Goal: Task Accomplishment & Management: Manage account settings

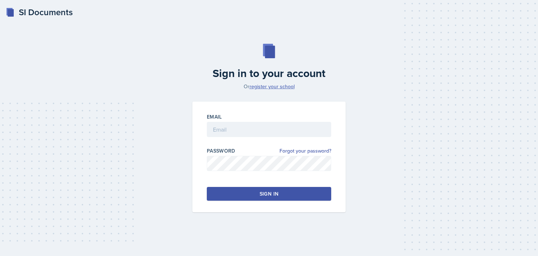
click at [276, 87] on link "register your school" at bounding box center [272, 86] width 45 height 7
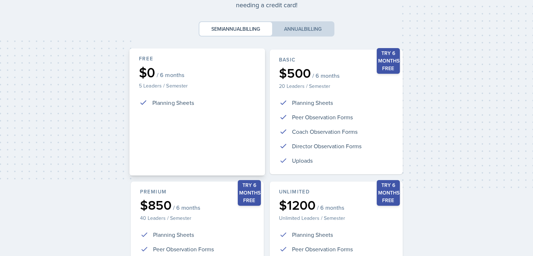
scroll to position [63, 0]
click at [203, 106] on ul "Planning Sheets" at bounding box center [197, 103] width 116 height 12
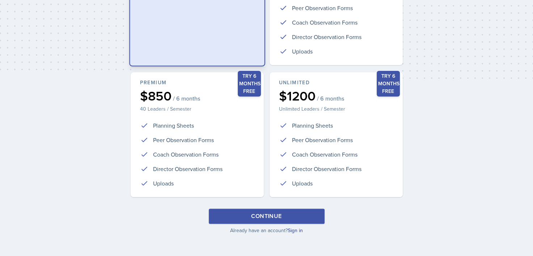
scroll to position [0, 0]
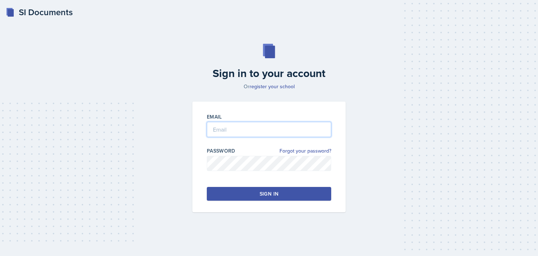
click at [267, 134] on input "email" at bounding box center [269, 129] width 124 height 15
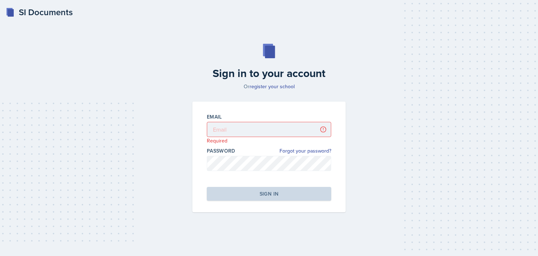
click at [320, 67] on h2 "Sign in to your account" at bounding box center [269, 73] width 162 height 13
click at [273, 89] on link "register your school" at bounding box center [272, 86] width 45 height 7
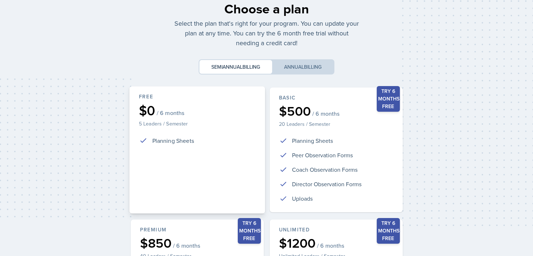
scroll to position [25, 0]
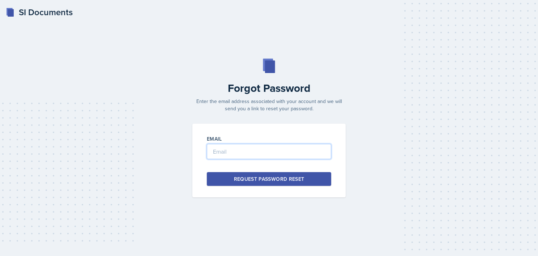
click at [266, 154] on input "email" at bounding box center [269, 151] width 124 height 15
type input "[EMAIL_ADDRESS][DOMAIN_NAME]"
click at [270, 181] on div "Request Password Reset" at bounding box center [269, 178] width 71 height 7
